Goal: Task Accomplishment & Management: Use online tool/utility

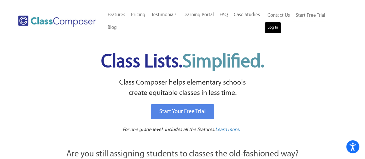
click at [268, 29] on link "Log In" at bounding box center [273, 28] width 16 height 12
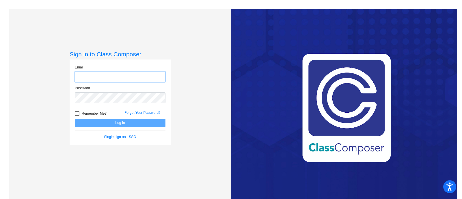
type input "[EMAIL_ADDRESS][DOMAIN_NAME]"
click at [196, 102] on div "Sign in to Class Composer Email [EMAIL_ADDRESS][DOMAIN_NAME] Password Remember …" at bounding box center [120, 108] width 222 height 199
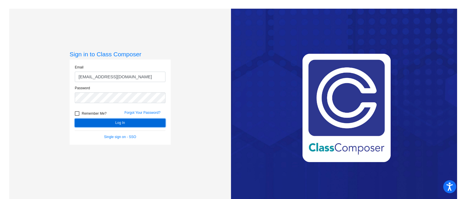
click at [125, 122] on button "Log In" at bounding box center [120, 123] width 91 height 8
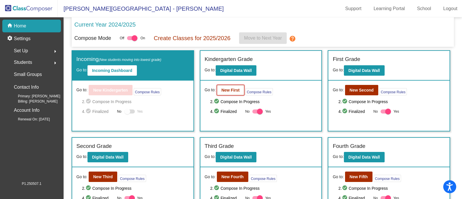
click at [225, 93] on button "New First" at bounding box center [230, 90] width 27 height 10
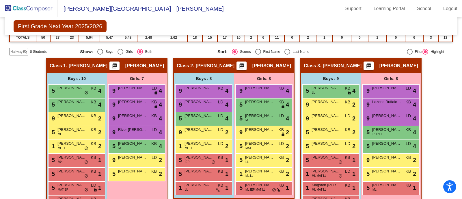
scroll to position [140, 0]
